Goal: Task Accomplishment & Management: Manage account settings

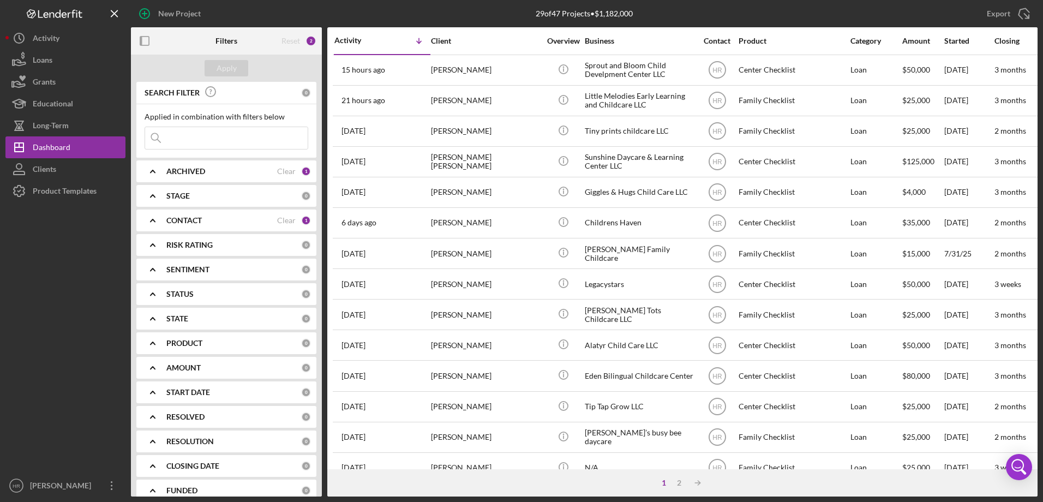
drag, startPoint x: 71, startPoint y: 192, endPoint x: 705, endPoint y: 500, distance: 704.9
click at [71, 192] on div "Product Templates" at bounding box center [65, 192] width 64 height 25
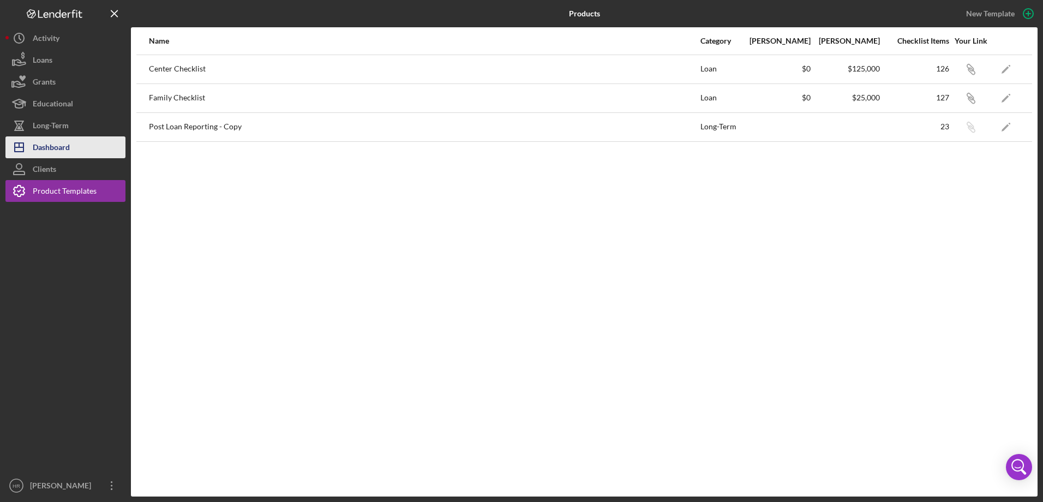
click at [74, 142] on button "Icon/Dashboard Dashboard" at bounding box center [65, 147] width 120 height 22
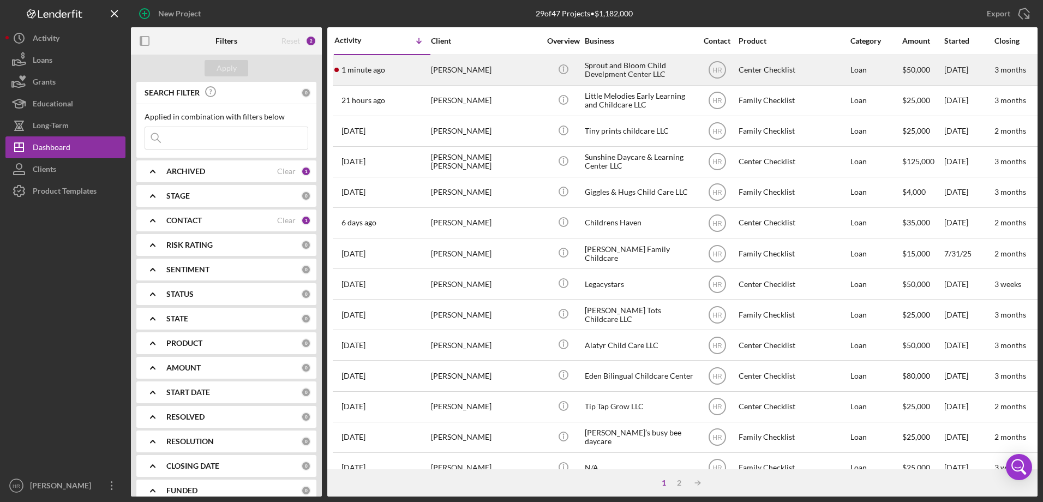
click at [589, 65] on div "Sprout and Bloom Child Develpment Center LLC" at bounding box center [639, 70] width 109 height 29
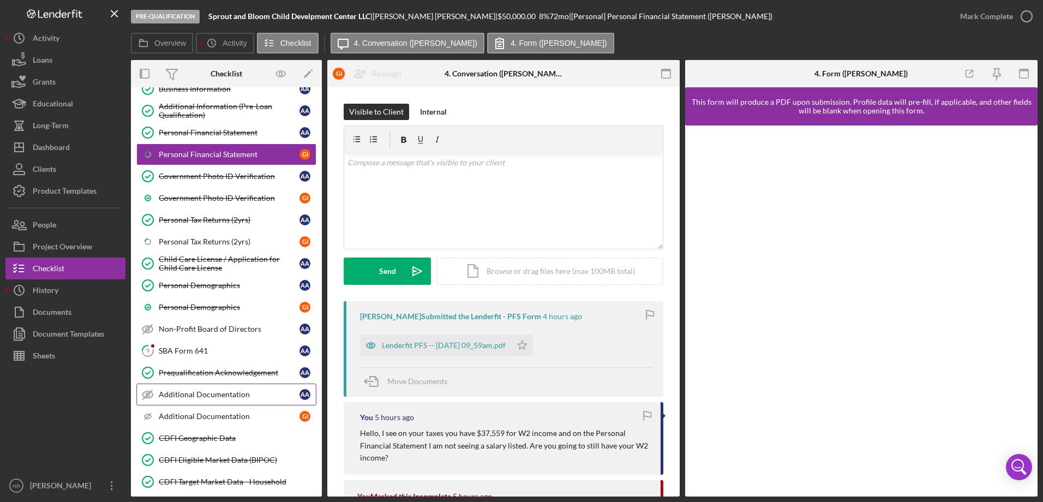
scroll to position [109, 0]
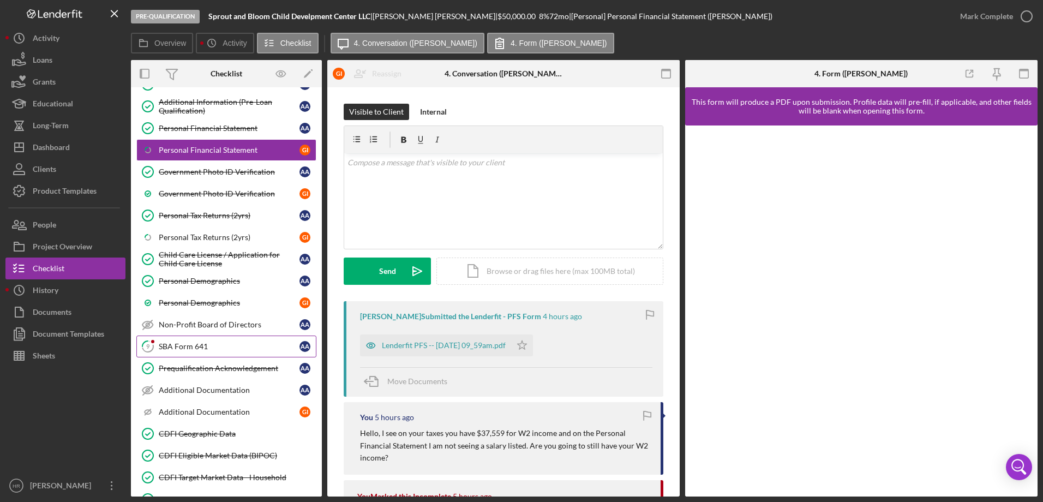
click at [199, 344] on div "SBA Form 641" at bounding box center [229, 346] width 141 height 9
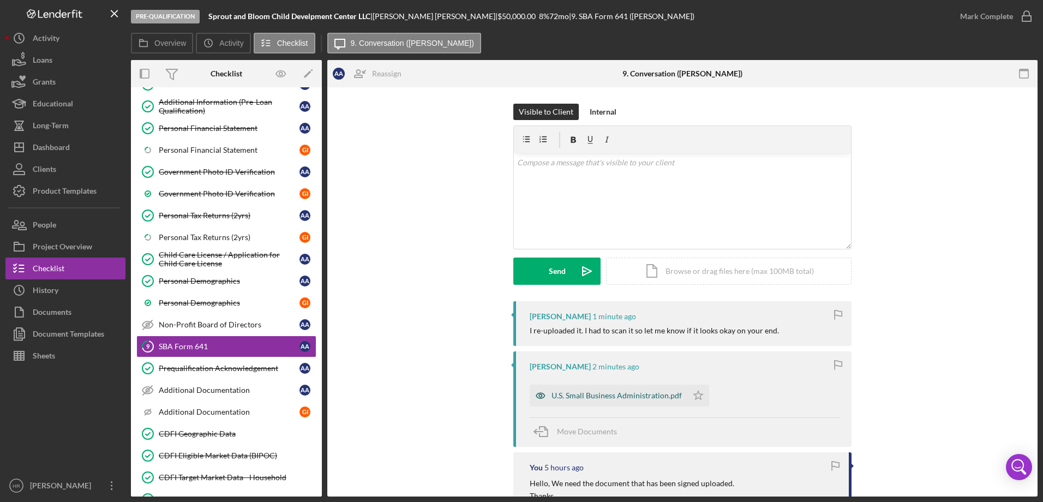
click at [601, 395] on div "U.S. Small Business Administration.pdf" at bounding box center [617, 395] width 130 height 9
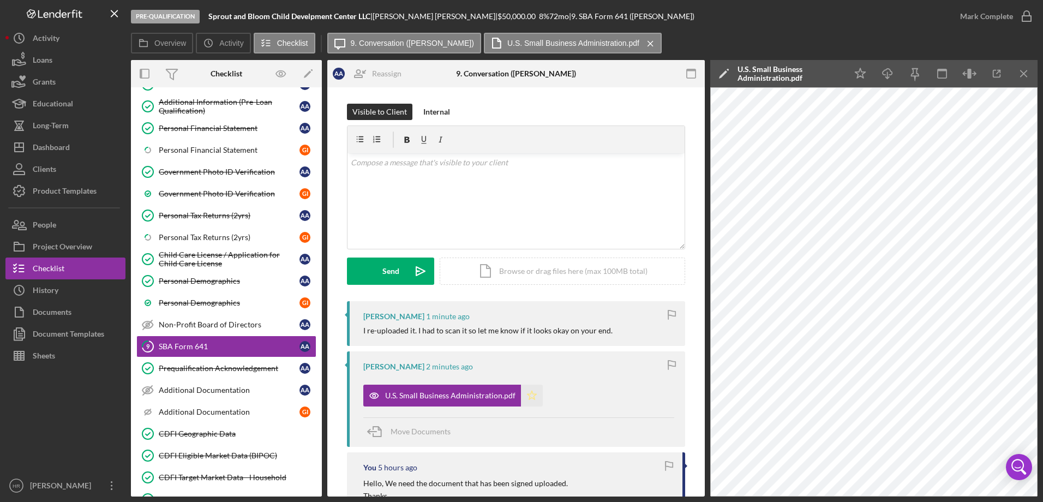
click at [530, 392] on icon "Icon/Star" at bounding box center [532, 396] width 22 height 22
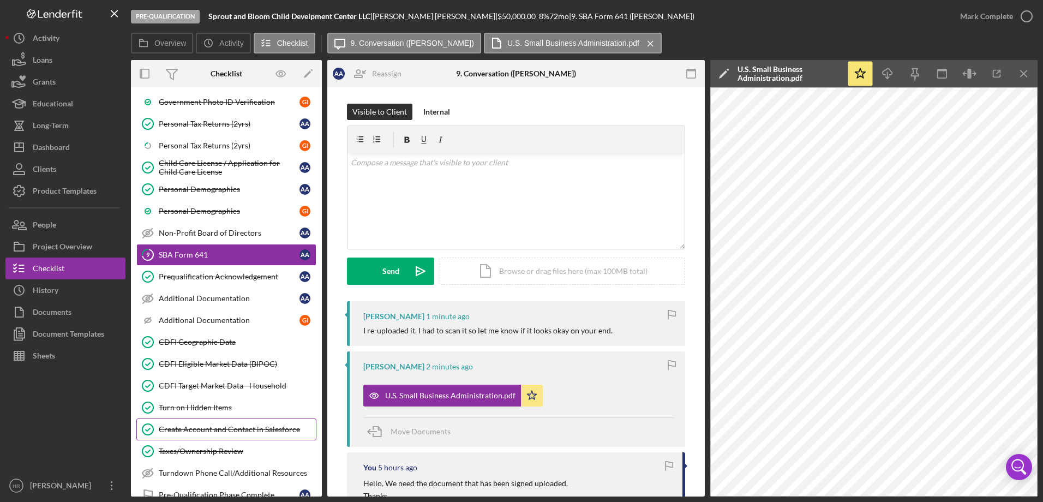
scroll to position [218, 0]
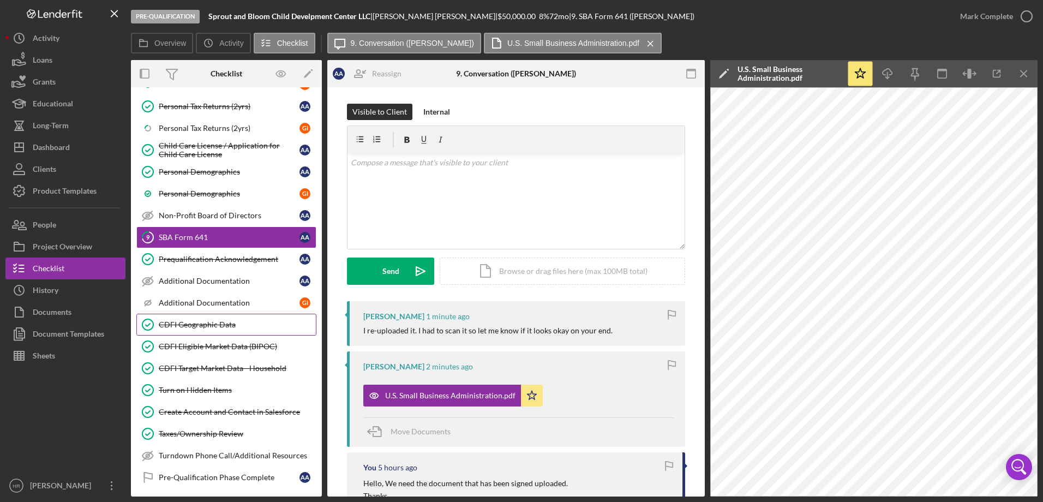
click at [212, 333] on link "CDFI Geographic Data CDFI Geographic Data" at bounding box center [226, 325] width 180 height 22
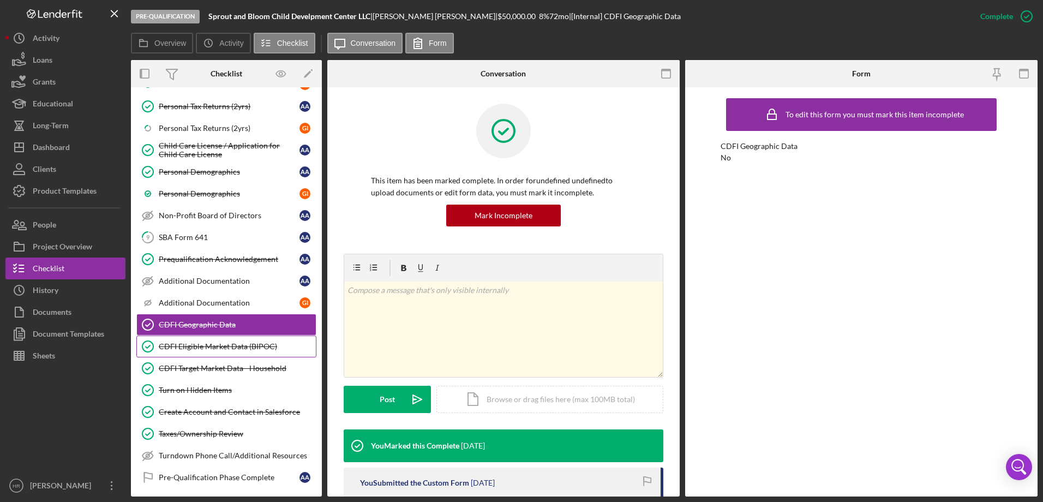
click at [205, 345] on div "CDFI Eligible Market Data (BIPOC)" at bounding box center [237, 346] width 157 height 9
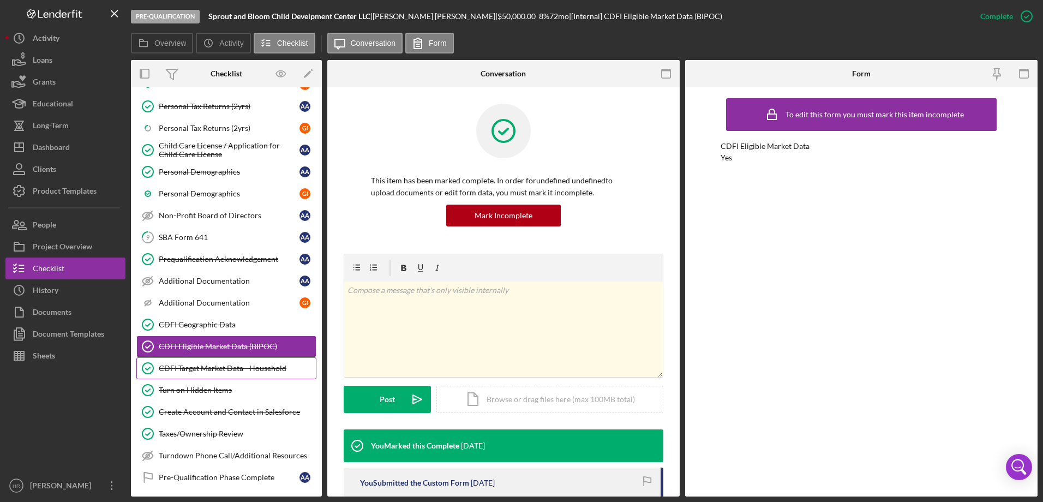
click at [202, 363] on link "CDFI Target Market Data - Household CDFI Target Market Data - Household" at bounding box center [226, 368] width 180 height 22
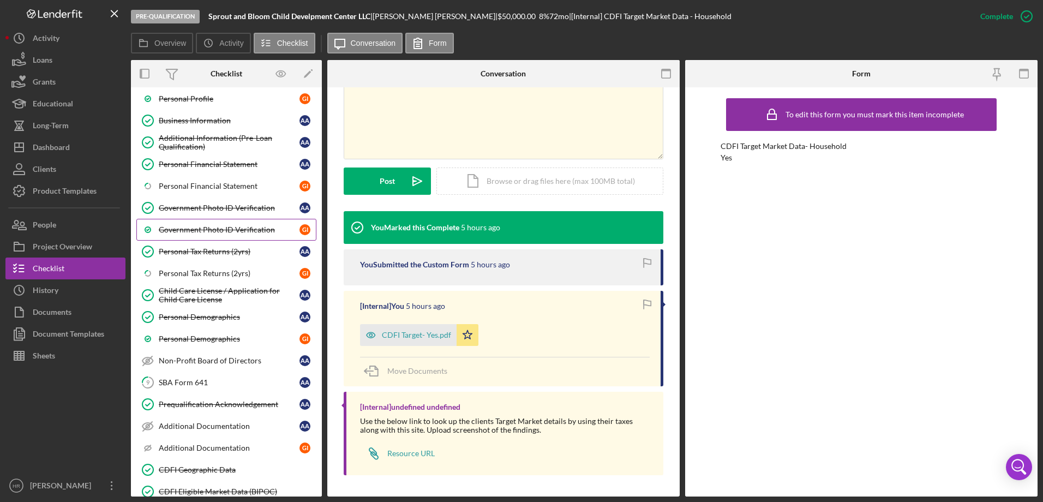
scroll to position [55, 0]
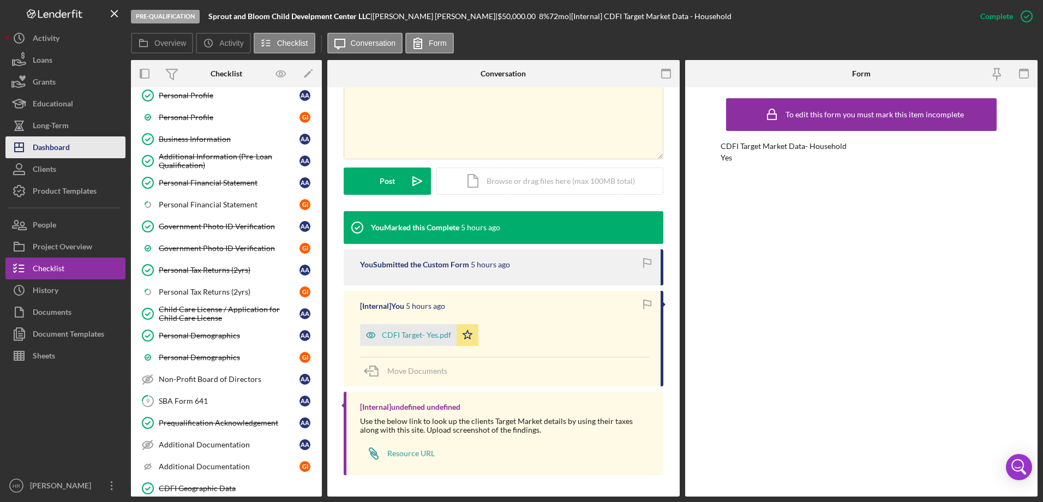
click at [35, 147] on div "Dashboard" at bounding box center [51, 148] width 37 height 25
